Goal: Task Accomplishment & Management: Use online tool/utility

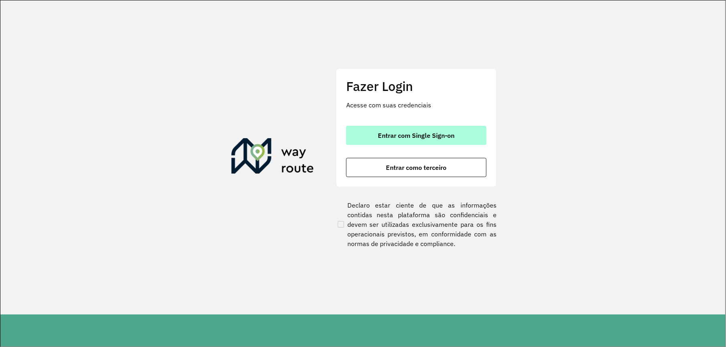
click at [405, 130] on button "Entrar com Single Sign-on" at bounding box center [416, 135] width 140 height 19
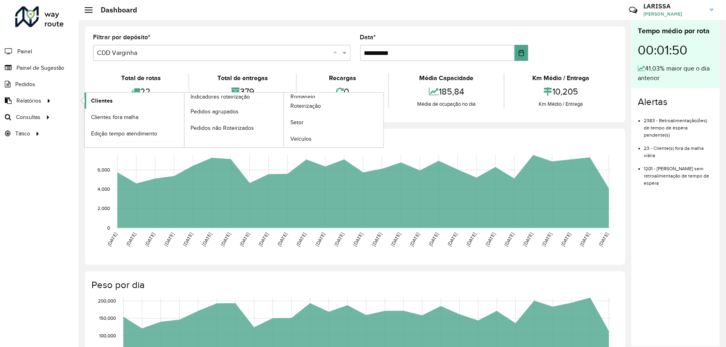
click at [94, 95] on link "Clientes" at bounding box center [134, 101] width 99 height 16
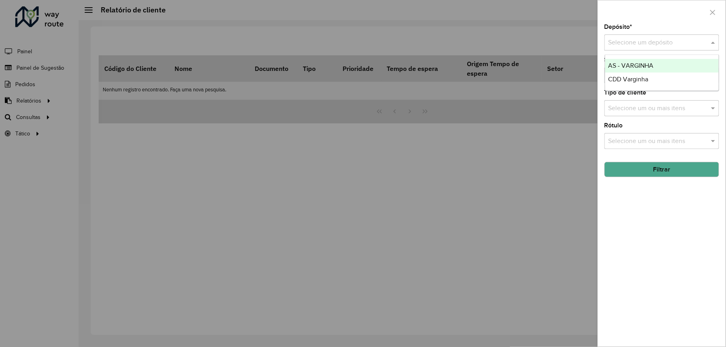
click at [680, 38] on input "text" at bounding box center [654, 43] width 91 height 10
click at [655, 82] on div "CDD Varginha" at bounding box center [662, 80] width 114 height 14
click at [686, 172] on button "Filtrar" at bounding box center [662, 169] width 115 height 15
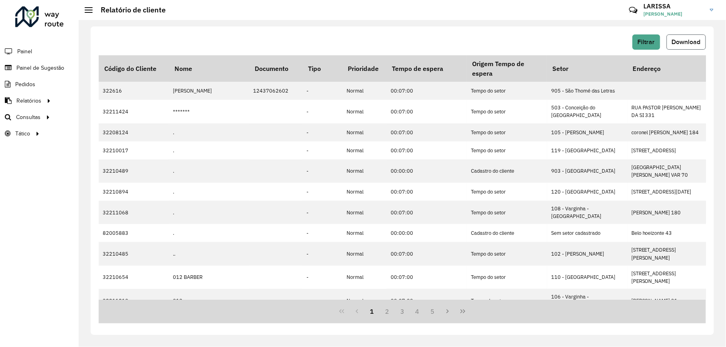
click at [675, 42] on span "Download" at bounding box center [686, 42] width 29 height 7
click at [53, 69] on span "Painel de Sugestão" at bounding box center [41, 68] width 50 height 8
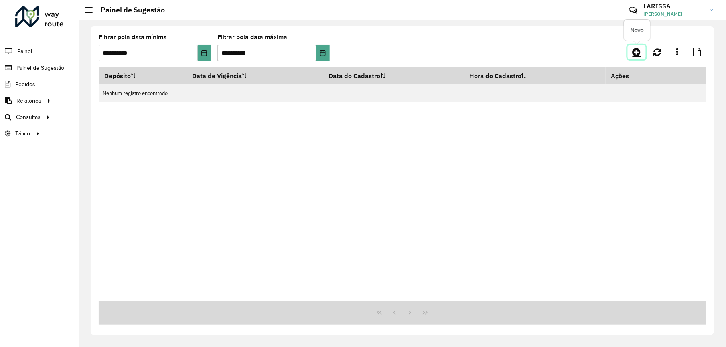
click at [631, 52] on link at bounding box center [637, 52] width 18 height 14
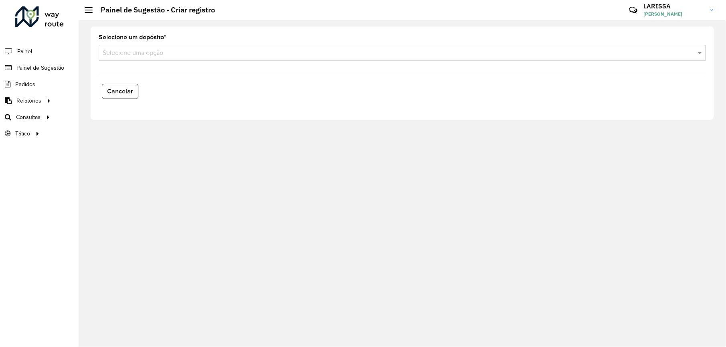
click at [192, 44] on div "Selecione um depósito * Selecione uma opção" at bounding box center [402, 47] width 607 height 26
click at [184, 57] on input "text" at bounding box center [394, 54] width 583 height 10
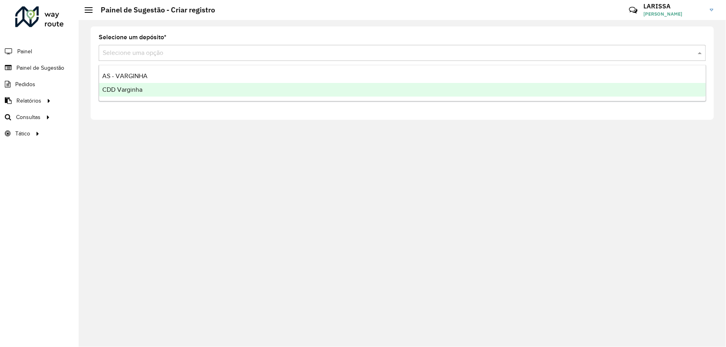
click at [159, 87] on div "CDD Varginha" at bounding box center [402, 90] width 607 height 14
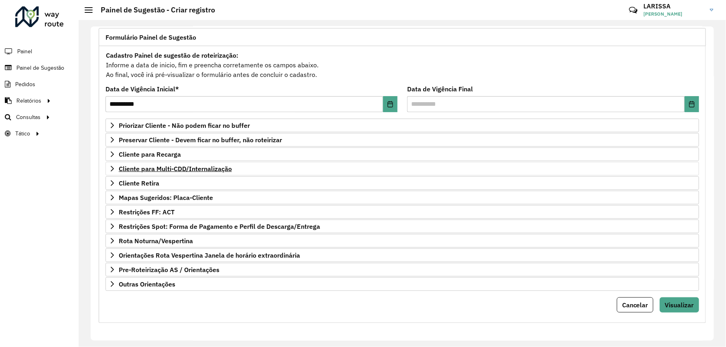
scroll to position [56, 0]
click at [108, 241] on link "Rota Noturna/Vespertina" at bounding box center [403, 241] width 594 height 14
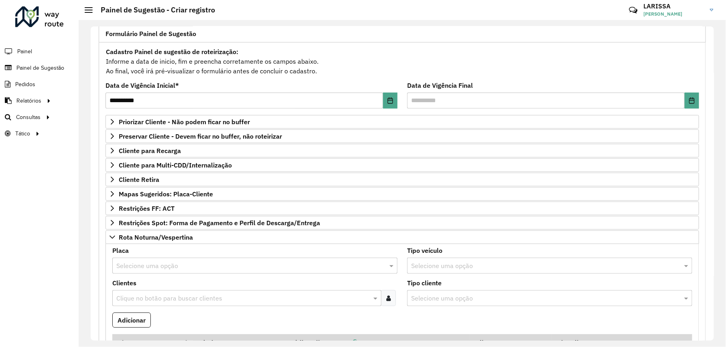
click at [176, 271] on input "text" at bounding box center [246, 267] width 261 height 10
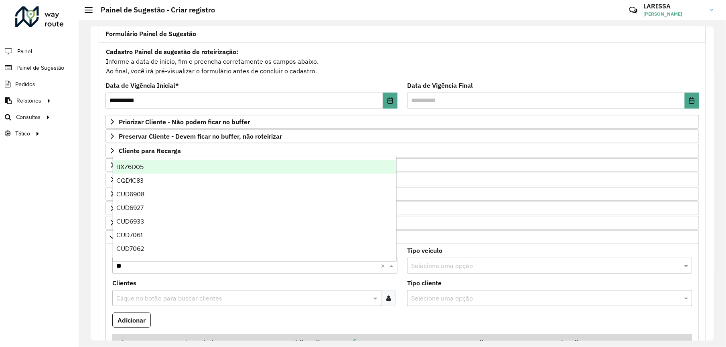
type input "***"
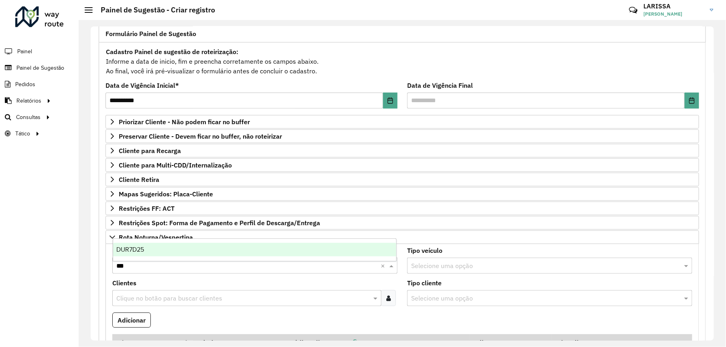
click at [198, 251] on div "DUR7D25" at bounding box center [254, 250] width 283 height 14
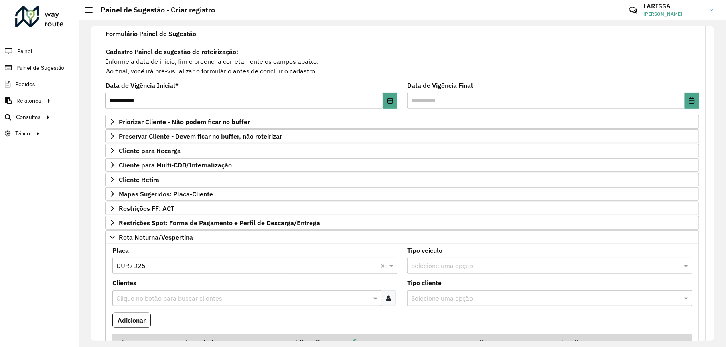
click at [389, 302] on icon at bounding box center [388, 298] width 4 height 6
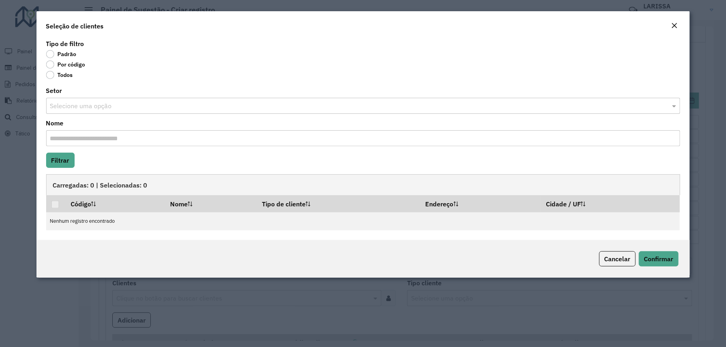
click at [69, 64] on label "Por código" at bounding box center [65, 65] width 39 height 8
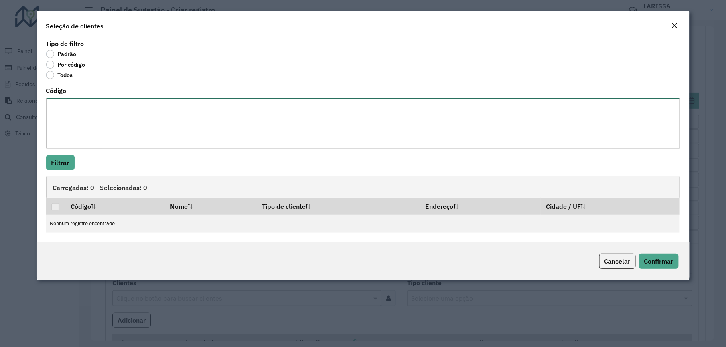
click at [160, 132] on textarea "Código" at bounding box center [363, 123] width 634 height 51
paste textarea "**** ***** **** ***** ***** **** *** **** **** **** *** ***** *****"
type textarea "**** ***** **** ***** ***** **** *** **** **** **** *** ***** *****"
click at [56, 163] on button "Filtrar" at bounding box center [60, 162] width 28 height 15
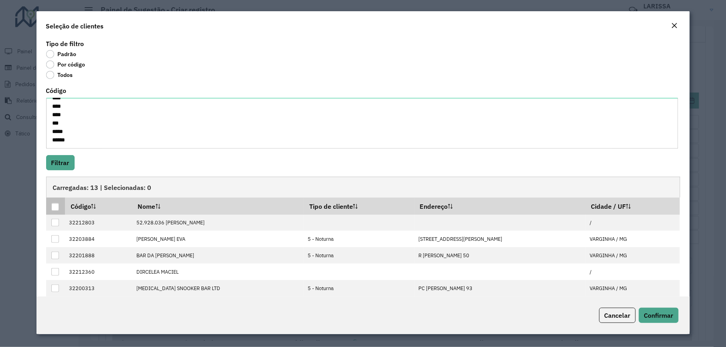
click at [55, 203] on p-tableheadercheckbox at bounding box center [55, 207] width 8 height 8
click at [54, 210] on div at bounding box center [55, 207] width 8 height 8
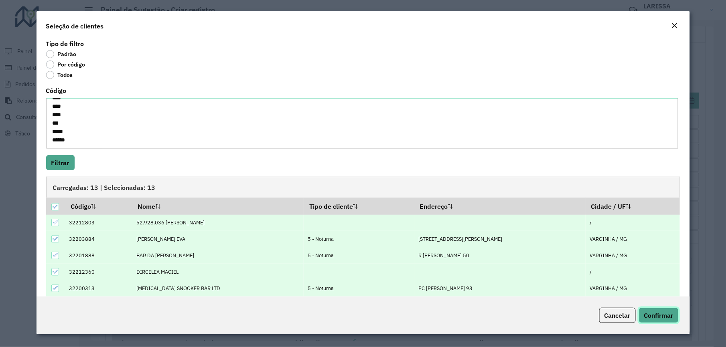
click at [658, 317] on span "Confirmar" at bounding box center [658, 316] width 29 height 8
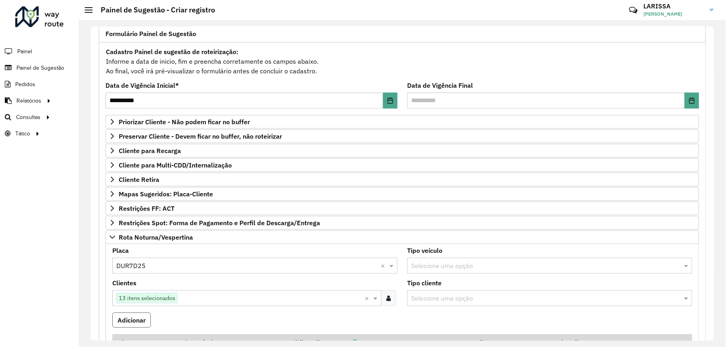
click at [140, 328] on button "Adicionar" at bounding box center [131, 320] width 39 height 15
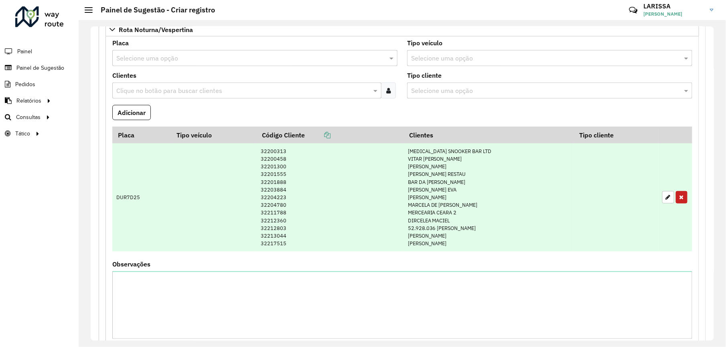
scroll to position [103, 0]
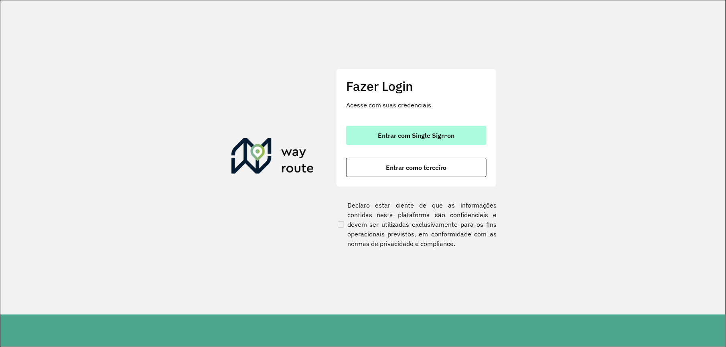
click at [432, 136] on span "Entrar com Single Sign-on" at bounding box center [416, 135] width 77 height 6
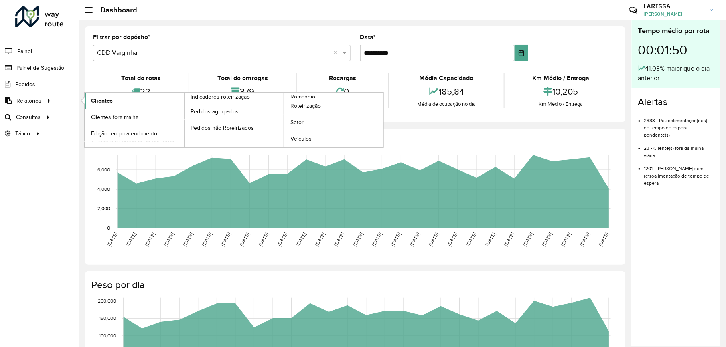
click at [93, 105] on span "Clientes" at bounding box center [102, 101] width 22 height 8
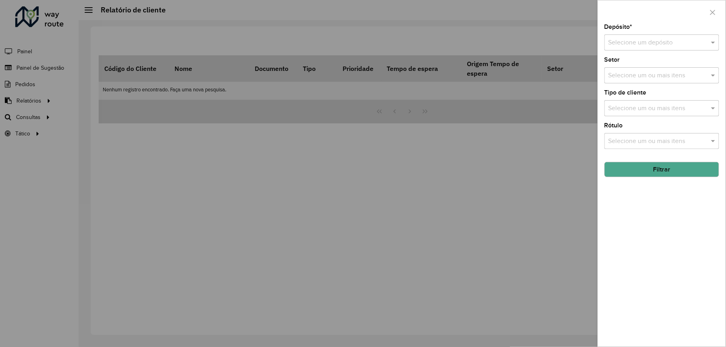
click at [670, 42] on input "text" at bounding box center [654, 43] width 91 height 10
click at [646, 87] on ng-dropdown-panel "AS - VARGINHA CDD Varginha" at bounding box center [662, 73] width 114 height 37
click at [644, 81] on span "CDD Varginha" at bounding box center [629, 79] width 40 height 7
click at [668, 171] on button "Filtrar" at bounding box center [662, 169] width 115 height 15
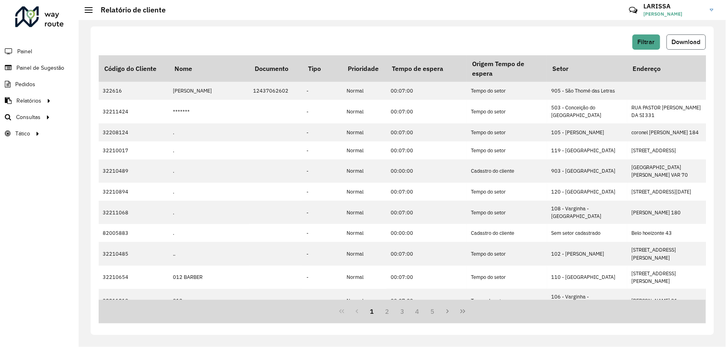
click at [697, 37] on button "Download" at bounding box center [686, 41] width 39 height 15
